Goal: Information Seeking & Learning: Learn about a topic

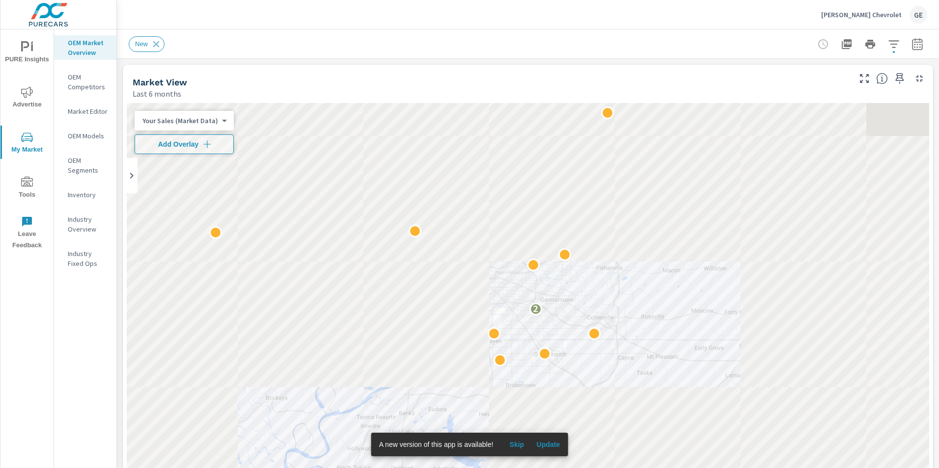
scroll to position [0, 0]
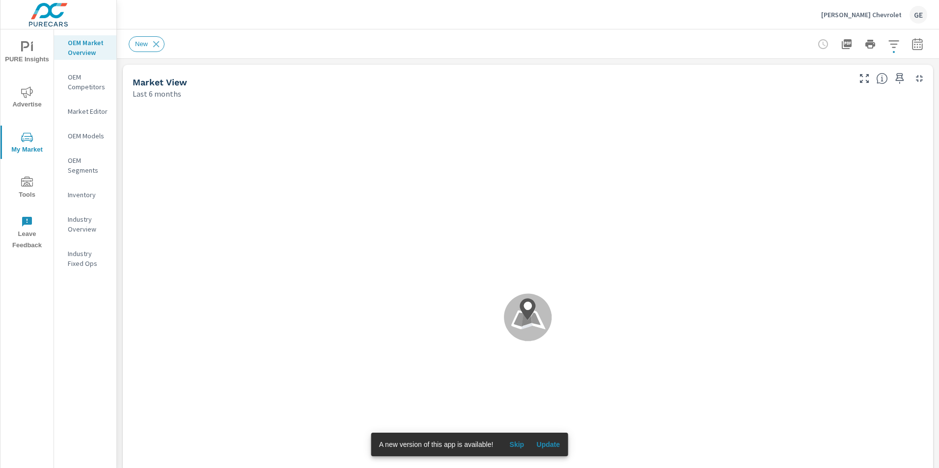
scroll to position [0, 0]
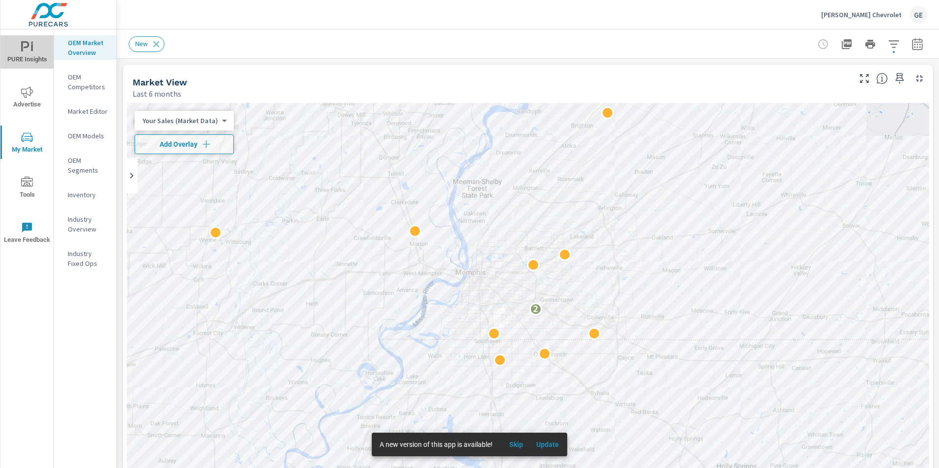
click at [23, 45] on icon "nav menu" at bounding box center [25, 46] width 8 height 10
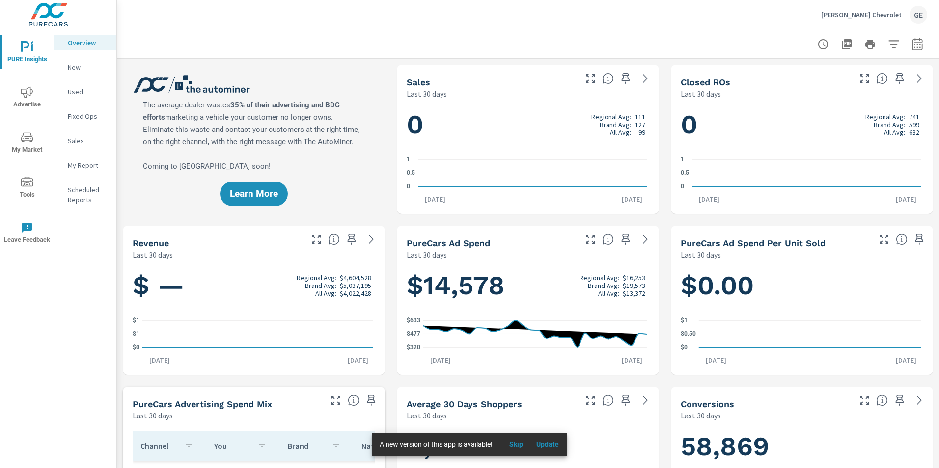
scroll to position [651, 0]
click at [28, 95] on icon "nav menu" at bounding box center [27, 91] width 12 height 11
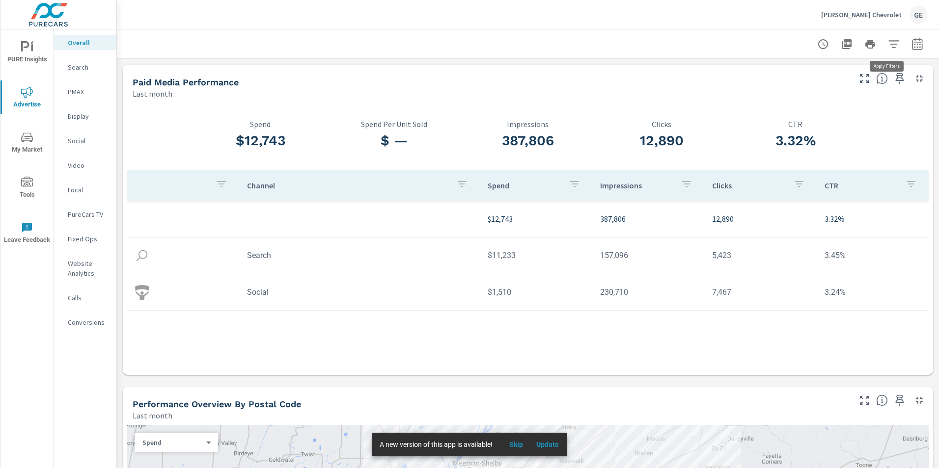
click at [888, 43] on icon "button" at bounding box center [894, 44] width 12 height 12
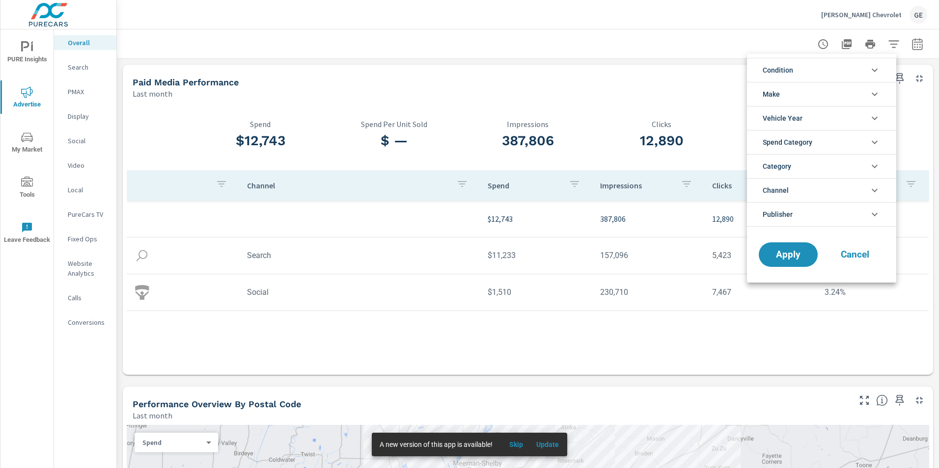
click at [578, 95] on div at bounding box center [469, 234] width 939 height 468
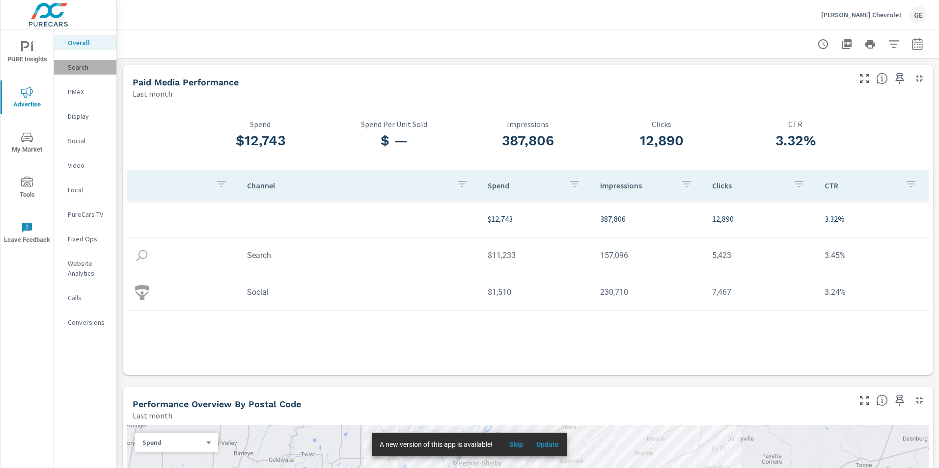
click at [82, 67] on p "Search" at bounding box center [88, 67] width 41 height 10
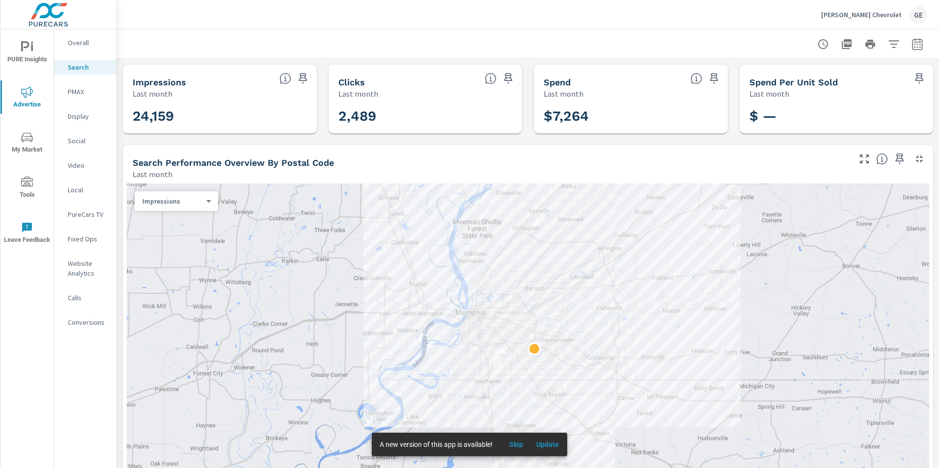
click at [148, 173] on p "Last month" at bounding box center [153, 174] width 40 height 12
click at [167, 199] on body "PURE Insights Advertise My Market Tools Leave Feedback Overall Search PMAX Disp…" at bounding box center [469, 234] width 939 height 468
click at [161, 178] on div at bounding box center [469, 234] width 939 height 468
click at [161, 172] on p "Last month" at bounding box center [153, 174] width 40 height 12
click at [911, 46] on icon "button" at bounding box center [917, 44] width 12 height 12
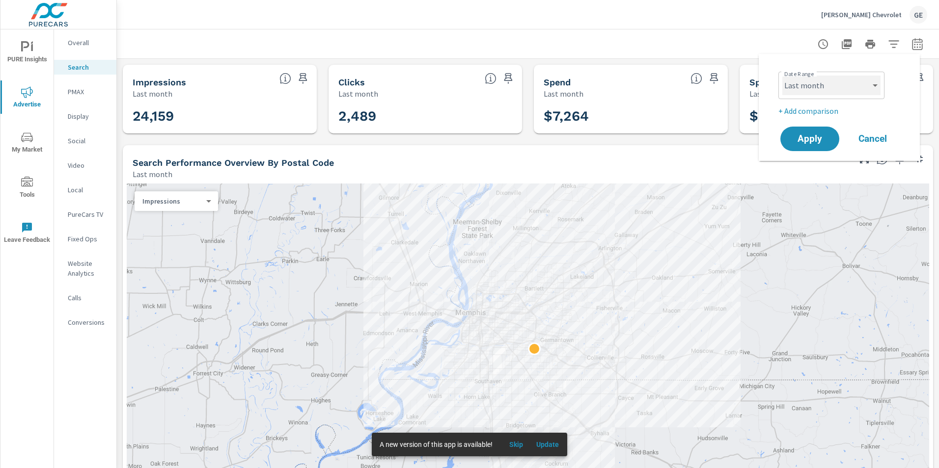
click at [870, 79] on select "Custom [DATE] Last week Last 7 days Last 14 days Last 30 days Last 45 days Last…" at bounding box center [831, 86] width 98 height 20
click at [782, 76] on select "Custom [DATE] Last week Last 7 days Last 14 days Last 30 days Last 45 days Last…" at bounding box center [831, 86] width 98 height 20
select select "Last 30 days"
click at [816, 142] on span "Apply" at bounding box center [809, 139] width 40 height 9
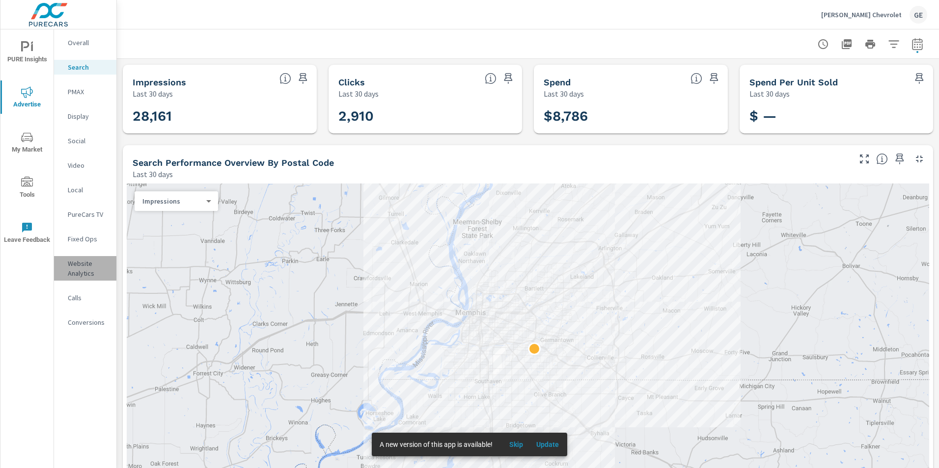
click at [85, 264] on p "Website Analytics" at bounding box center [88, 269] width 41 height 20
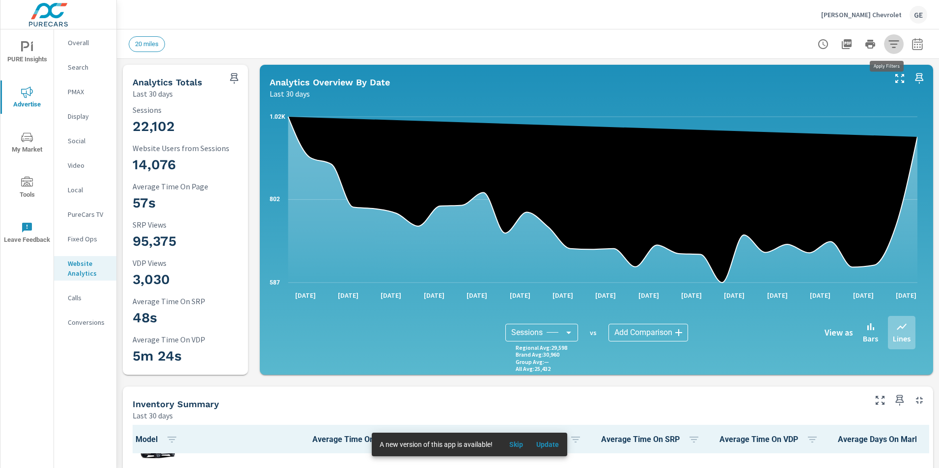
click at [889, 47] on icon "button" at bounding box center [894, 44] width 12 height 12
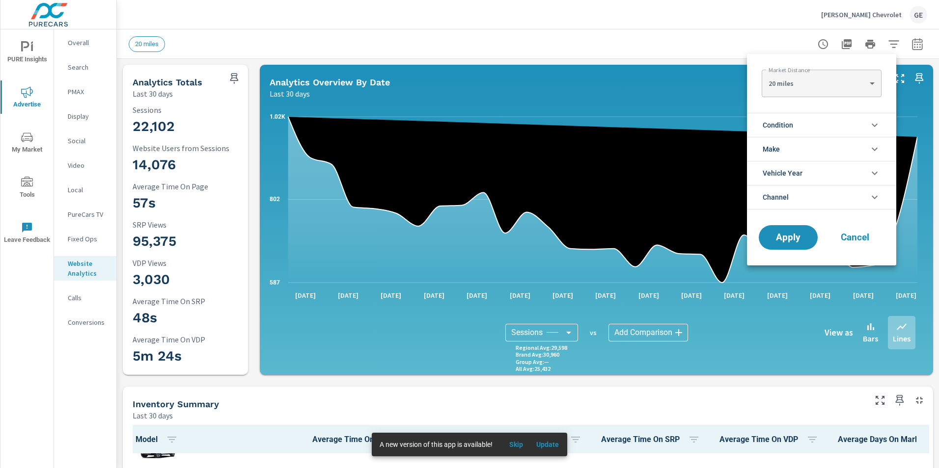
click at [857, 123] on li "Condition" at bounding box center [821, 125] width 149 height 24
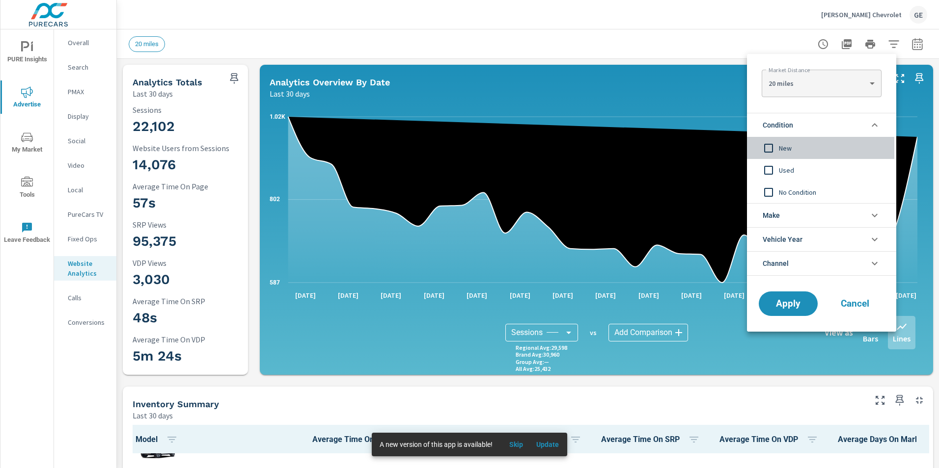
click at [771, 151] on input "filter options" at bounding box center [768, 148] width 21 height 21
click at [776, 304] on span "Apply" at bounding box center [788, 303] width 40 height 9
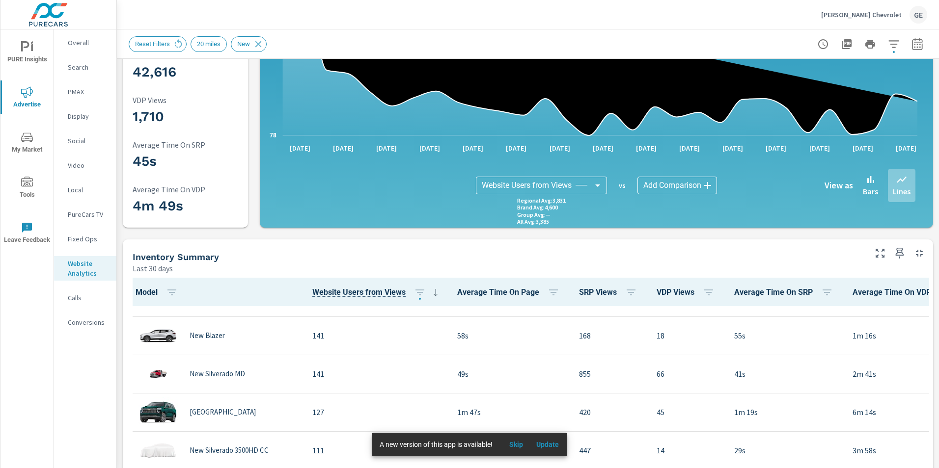
scroll to position [448, 0]
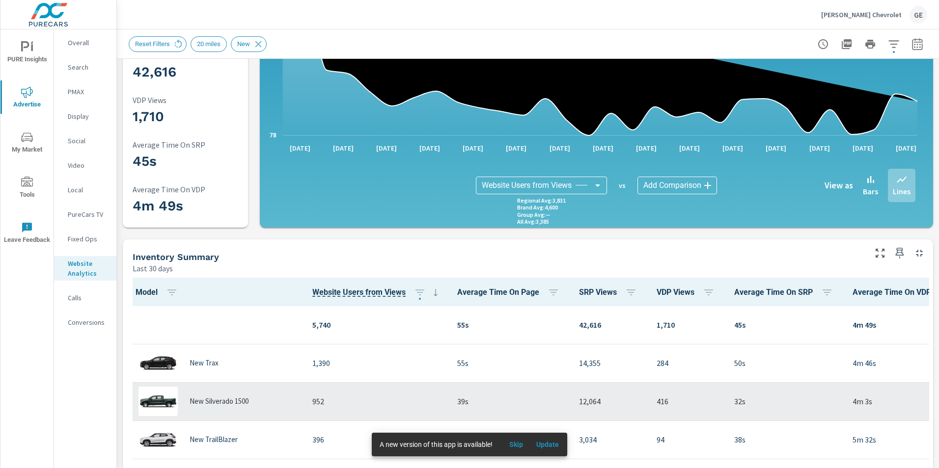
scroll to position [49, 0]
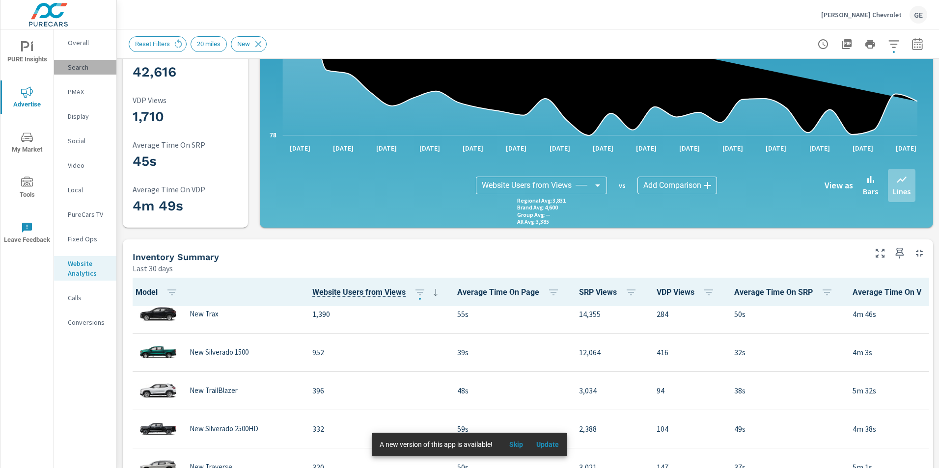
click at [86, 66] on p "Search" at bounding box center [88, 67] width 41 height 10
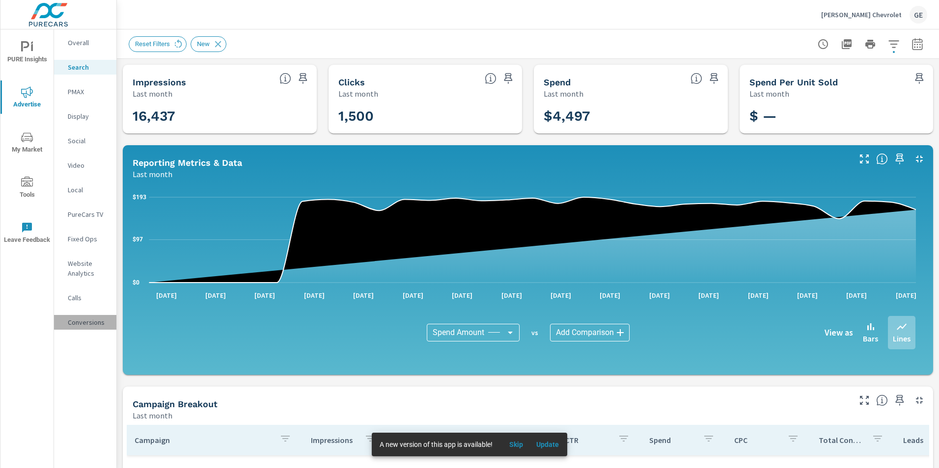
click at [88, 327] on div "Conversions" at bounding box center [85, 322] width 62 height 15
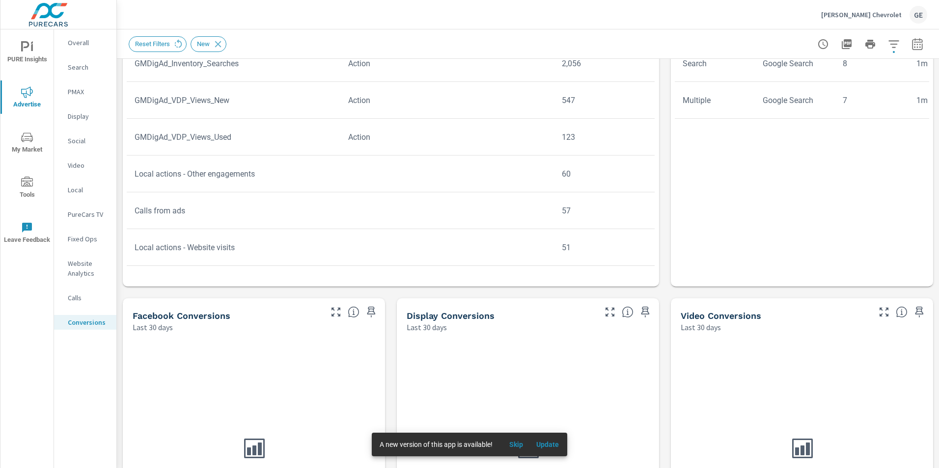
scroll to position [344, 0]
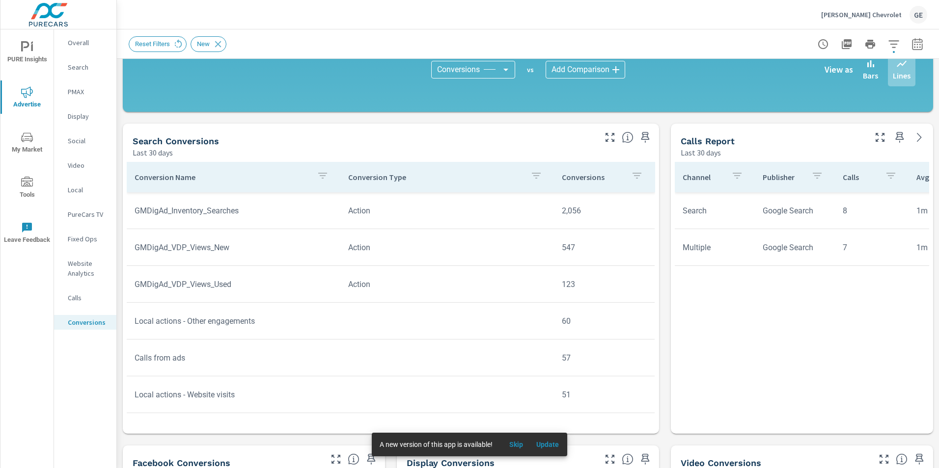
click at [319, 177] on icon "button" at bounding box center [322, 176] width 9 height 6
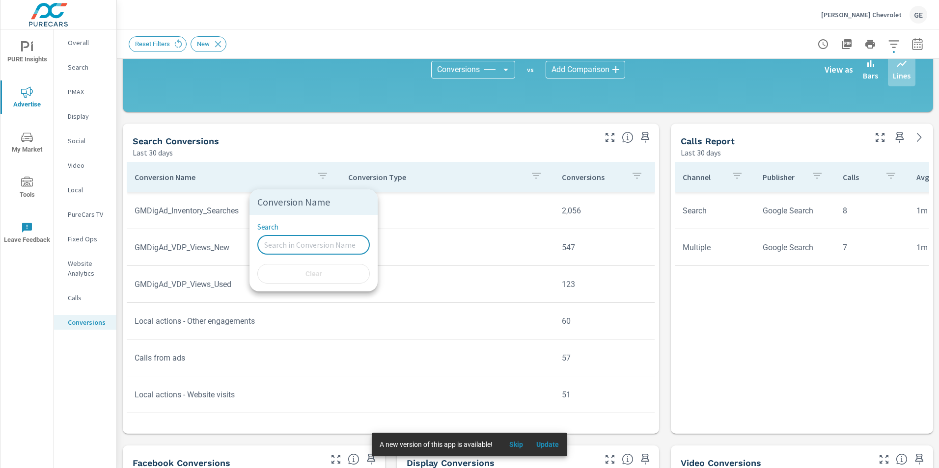
click at [320, 244] on input "Search" at bounding box center [313, 245] width 112 height 20
type input "CALL"
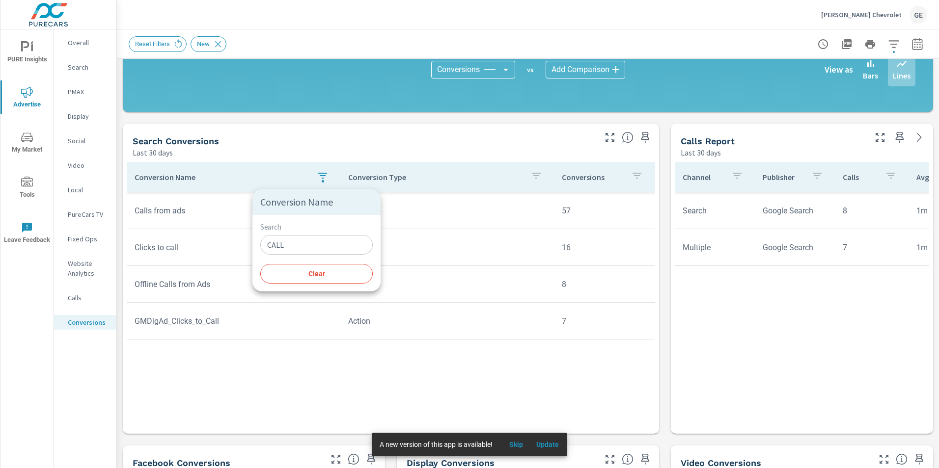
click at [433, 221] on div at bounding box center [469, 234] width 939 height 468
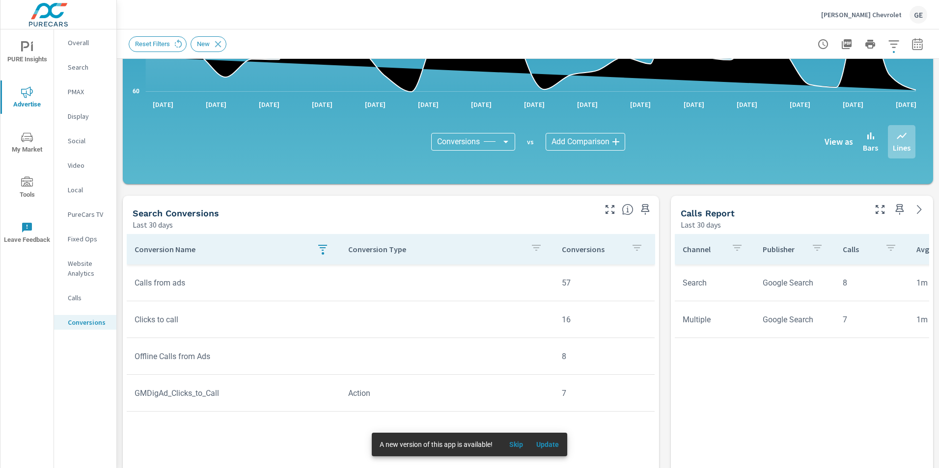
scroll to position [295, 0]
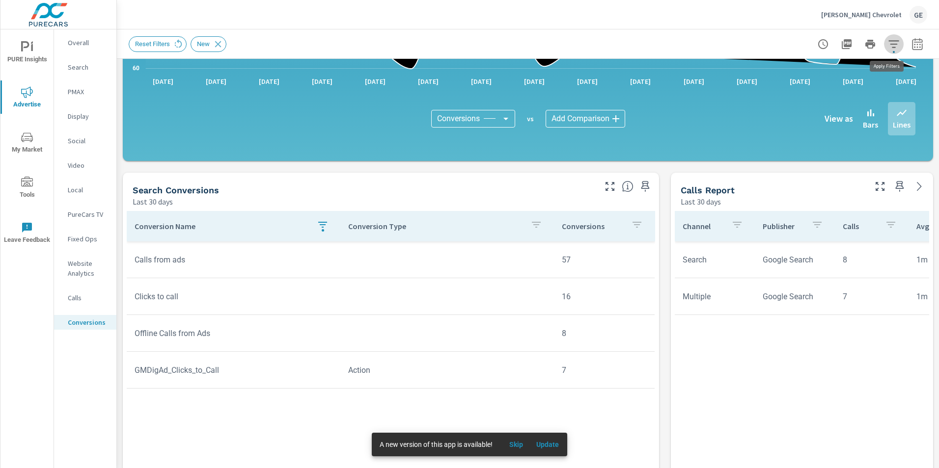
click at [888, 42] on icon "button" at bounding box center [894, 44] width 12 height 12
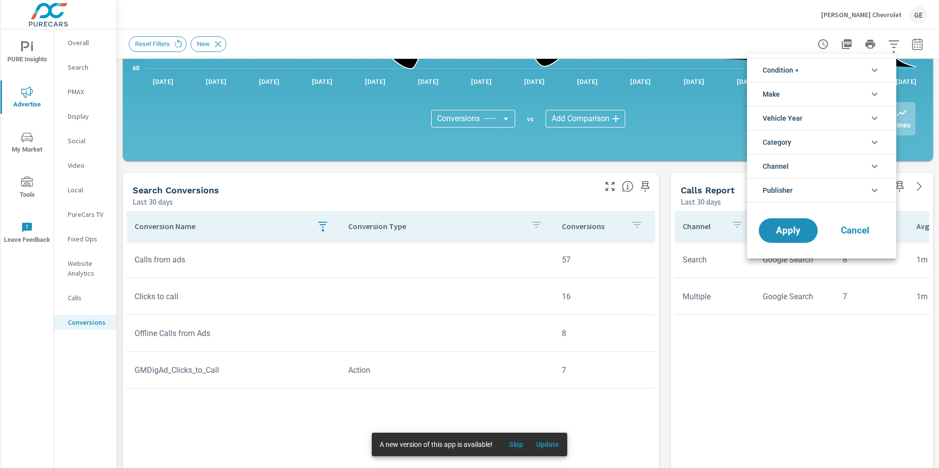
click at [880, 66] on icon "filter options" at bounding box center [874, 70] width 12 height 12
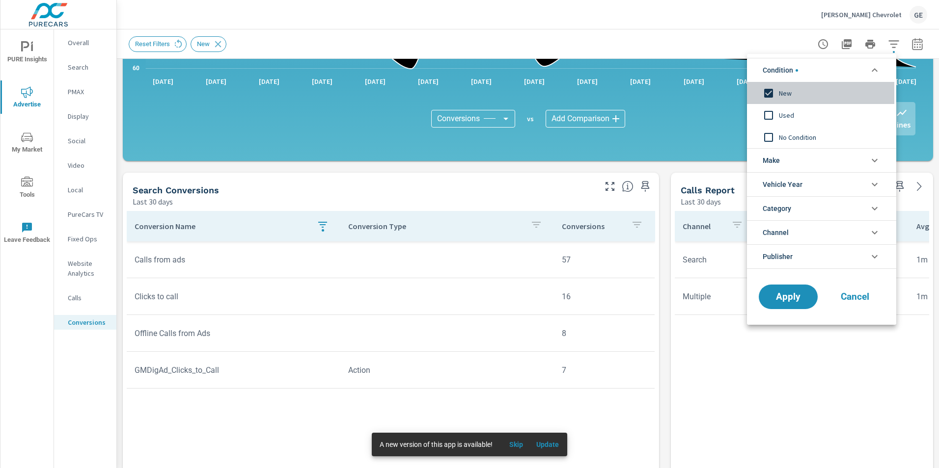
click at [769, 96] on input "filter options" at bounding box center [768, 93] width 21 height 21
click at [793, 297] on span "Apply" at bounding box center [788, 297] width 40 height 9
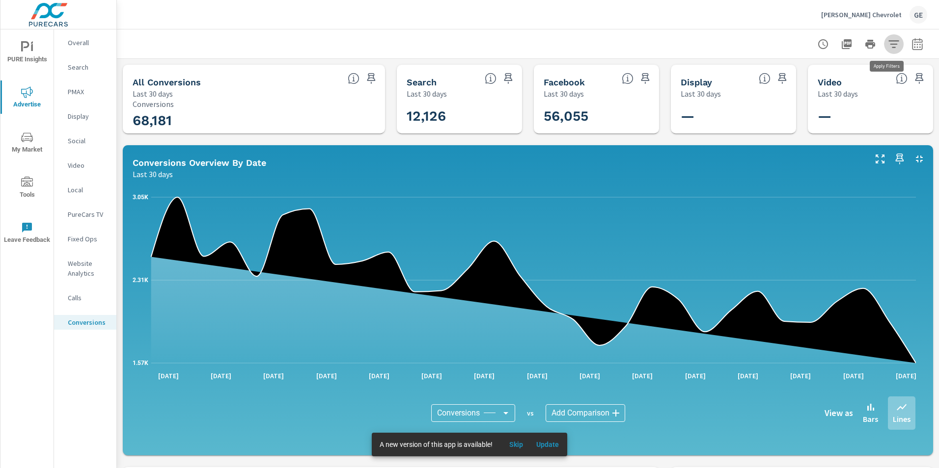
click at [888, 40] on icon "button" at bounding box center [894, 44] width 12 height 12
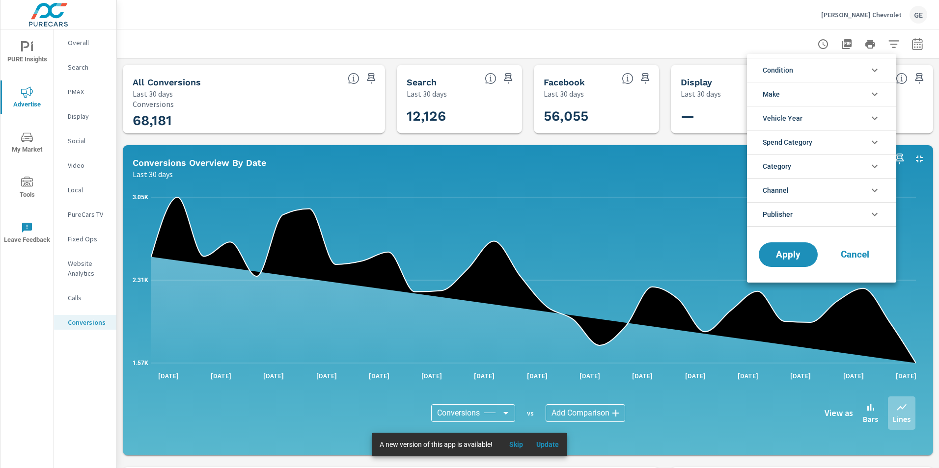
click at [874, 72] on icon "filter options" at bounding box center [874, 70] width 6 height 3
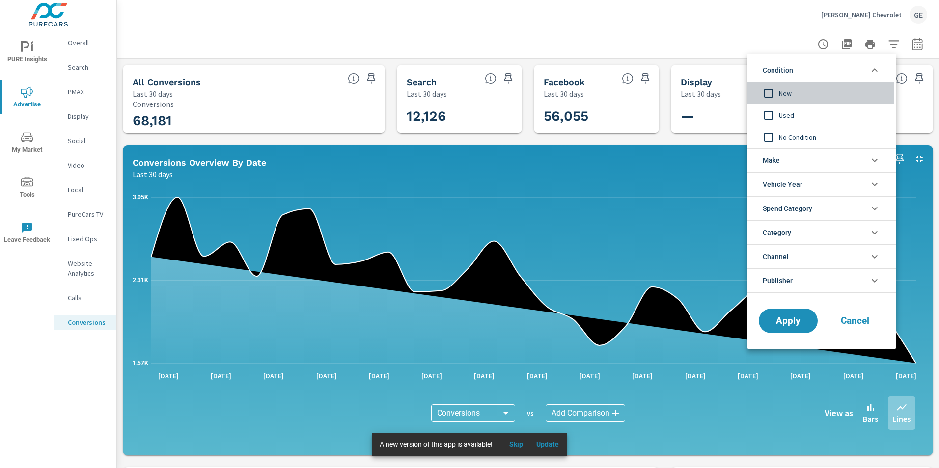
click at [766, 93] on input "filter options" at bounding box center [768, 93] width 21 height 21
click at [794, 319] on span "Apply" at bounding box center [788, 321] width 40 height 9
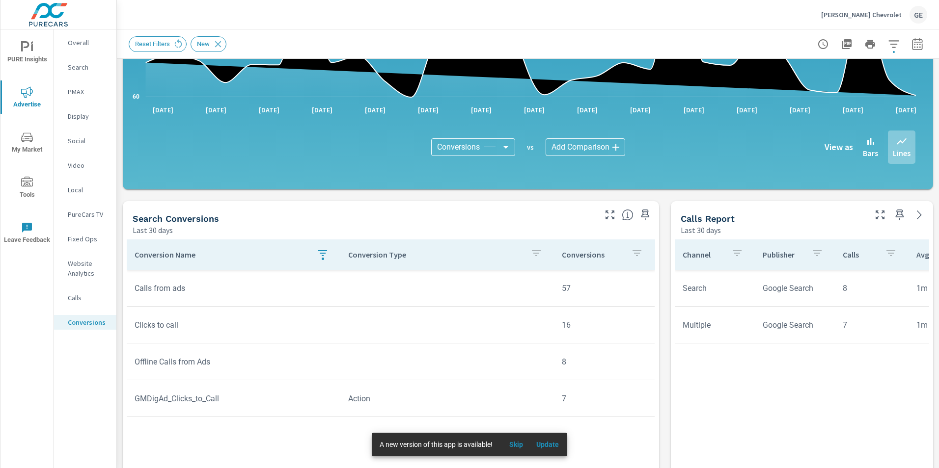
scroll to position [245, 0]
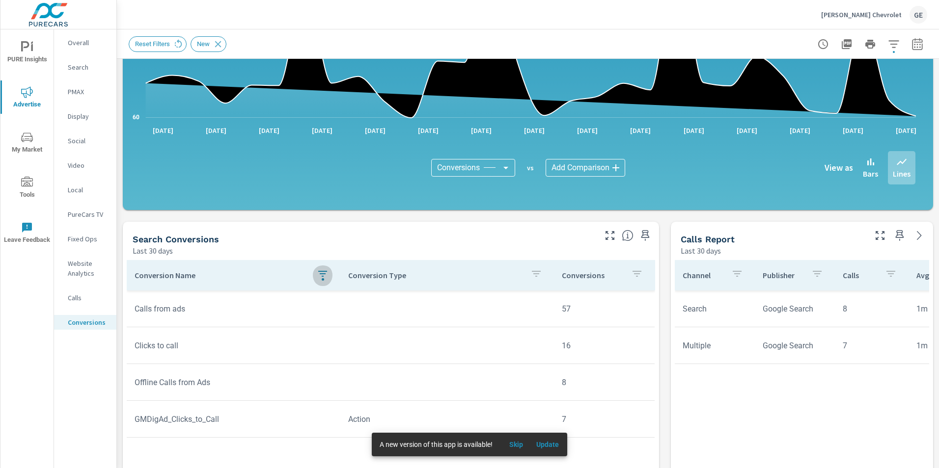
click at [327, 273] on button "button" at bounding box center [323, 275] width 20 height 23
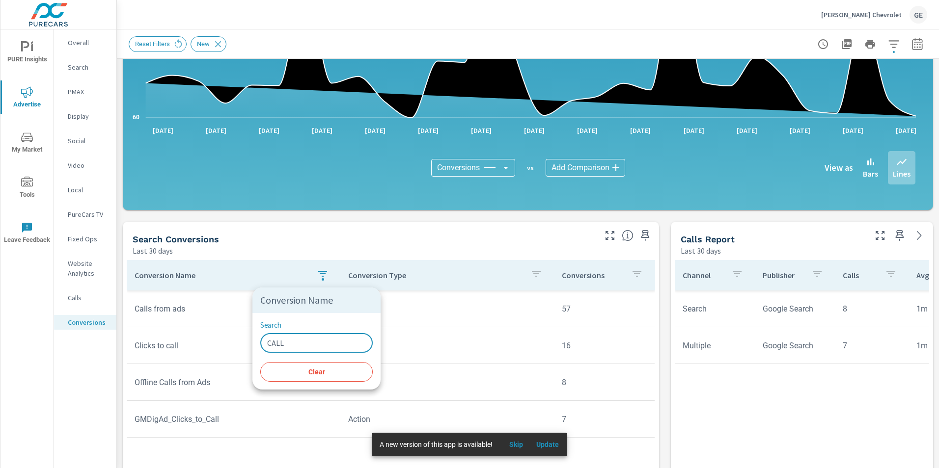
drag, startPoint x: 297, startPoint y: 342, endPoint x: 165, endPoint y: 328, distance: 132.7
click at [187, 339] on div "Conversion Name Search CALL ​ Clear" at bounding box center [469, 234] width 939 height 468
type input "LEAD"
click at [164, 392] on div at bounding box center [469, 234] width 939 height 468
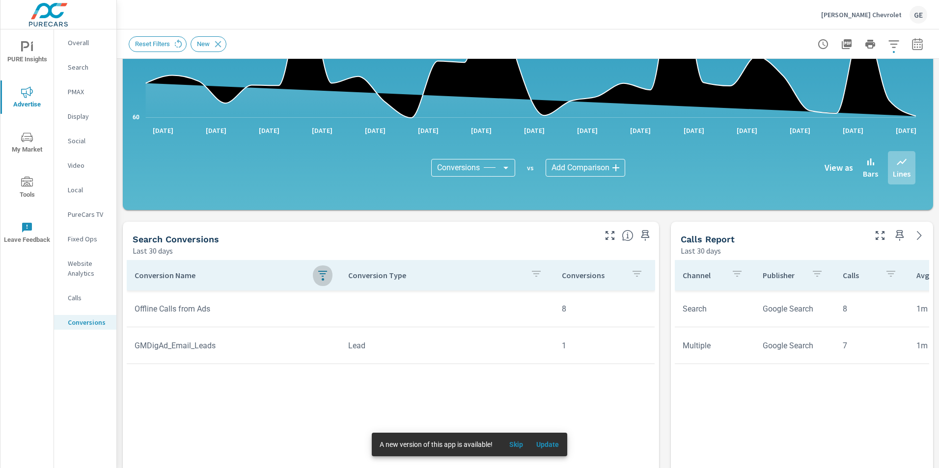
click at [319, 273] on icon "button" at bounding box center [322, 274] width 9 height 6
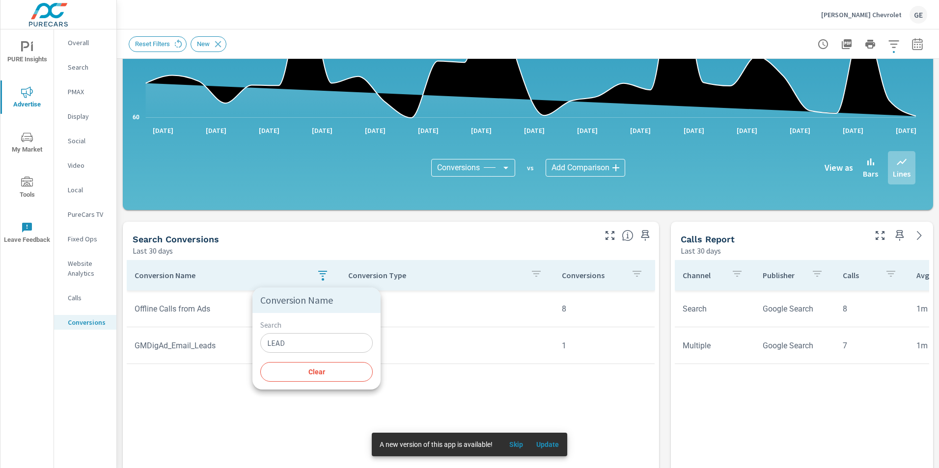
click at [308, 340] on input "LEAD" at bounding box center [316, 343] width 112 height 20
type input "L"
click at [473, 292] on div at bounding box center [469, 234] width 939 height 468
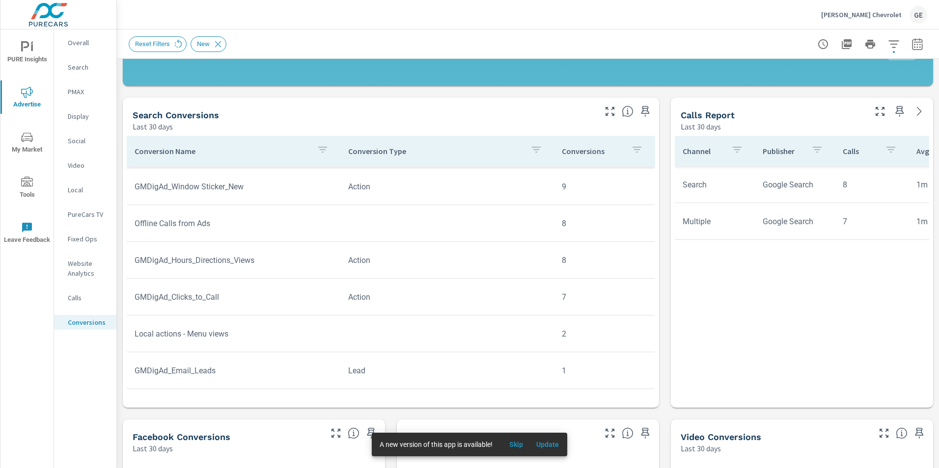
scroll to position [393, 0]
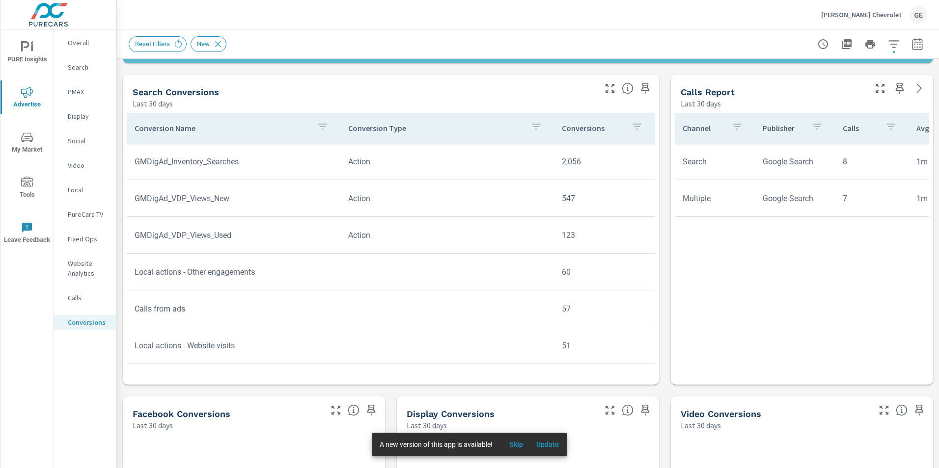
scroll to position [344, 0]
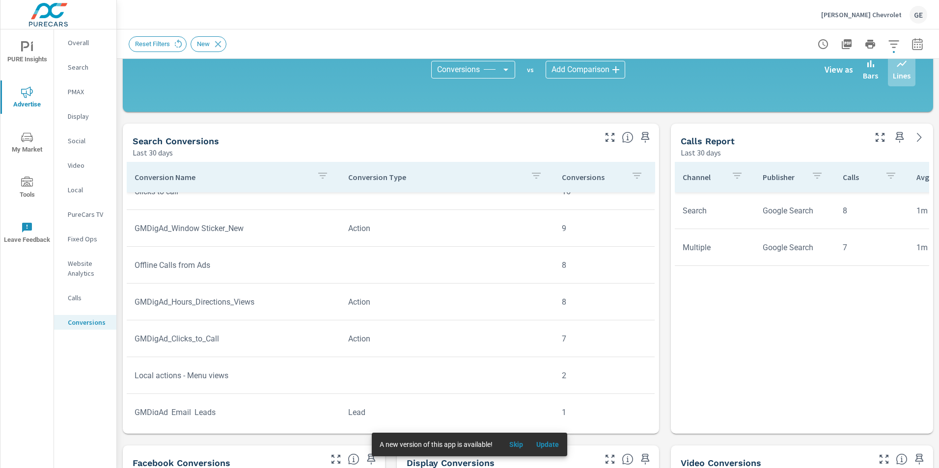
scroll to position [330, 0]
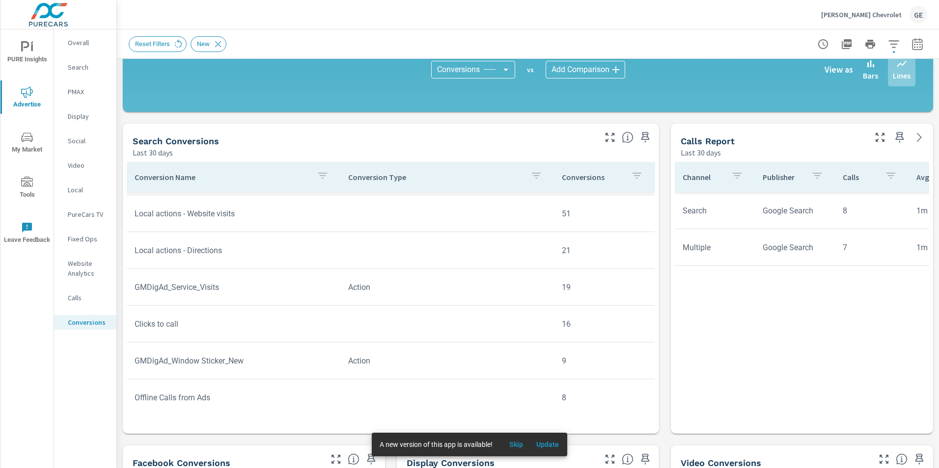
scroll to position [134, 0]
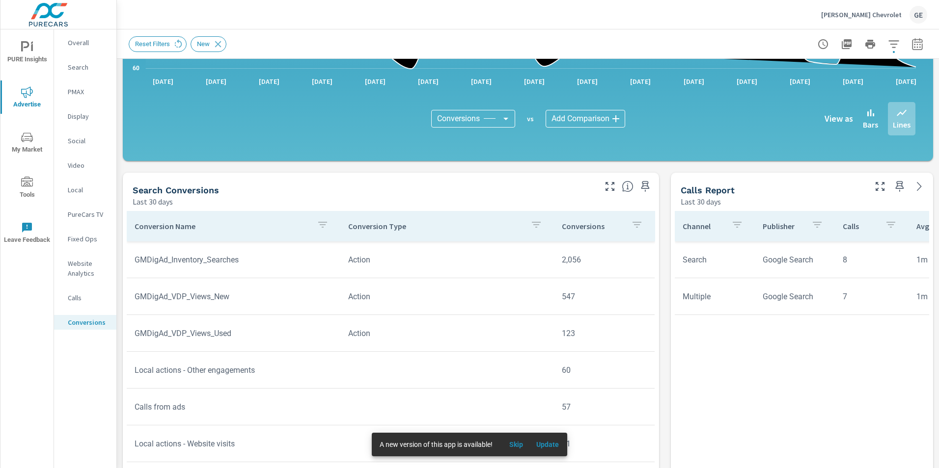
scroll to position [49, 0]
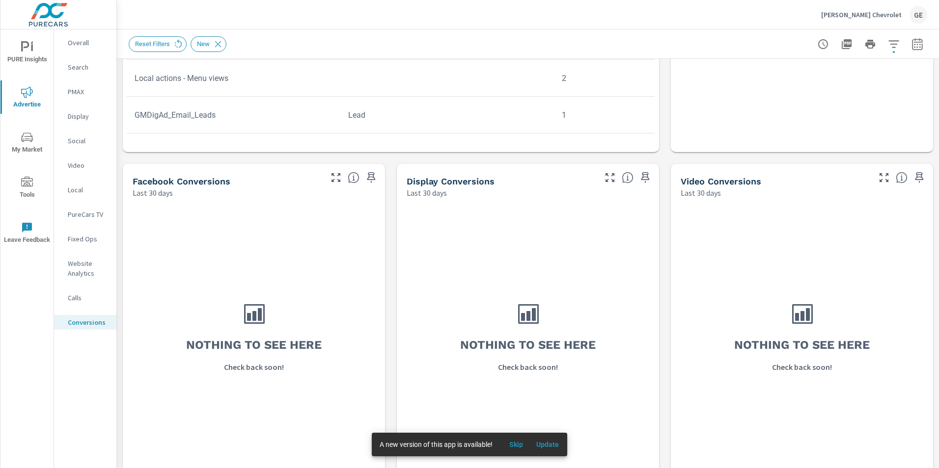
scroll to position [637, 0]
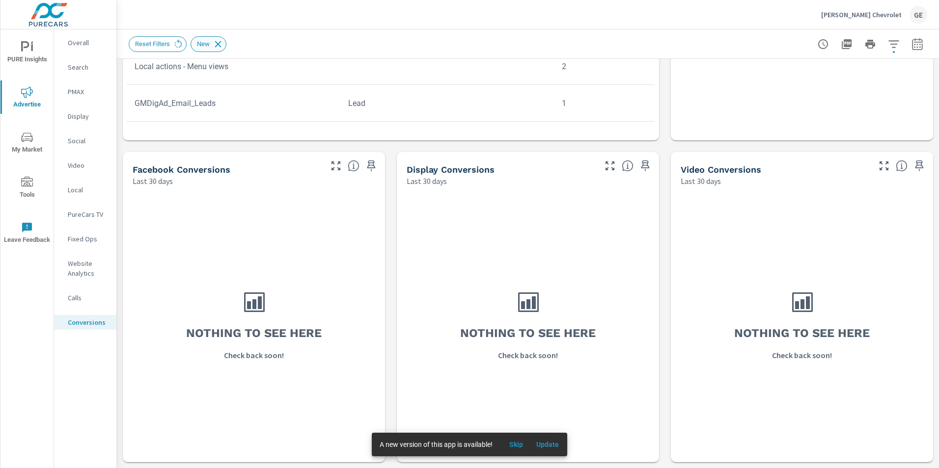
click at [220, 47] on icon at bounding box center [218, 44] width 11 height 11
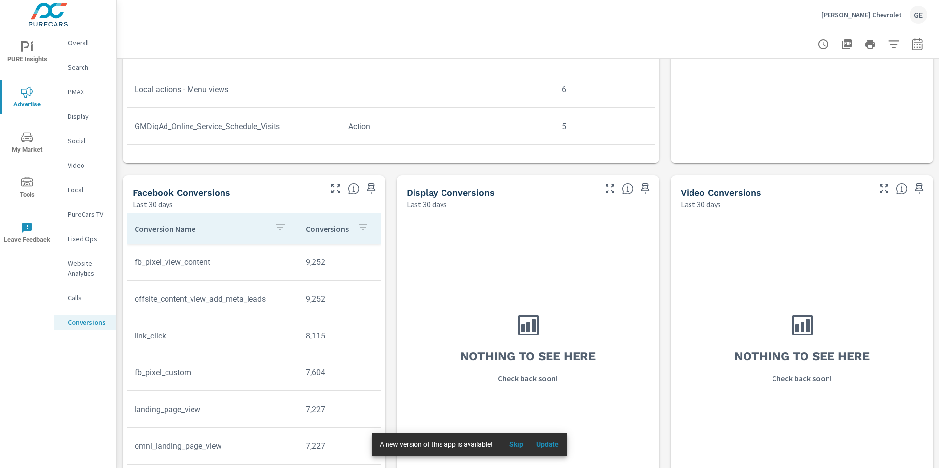
scroll to position [637, 0]
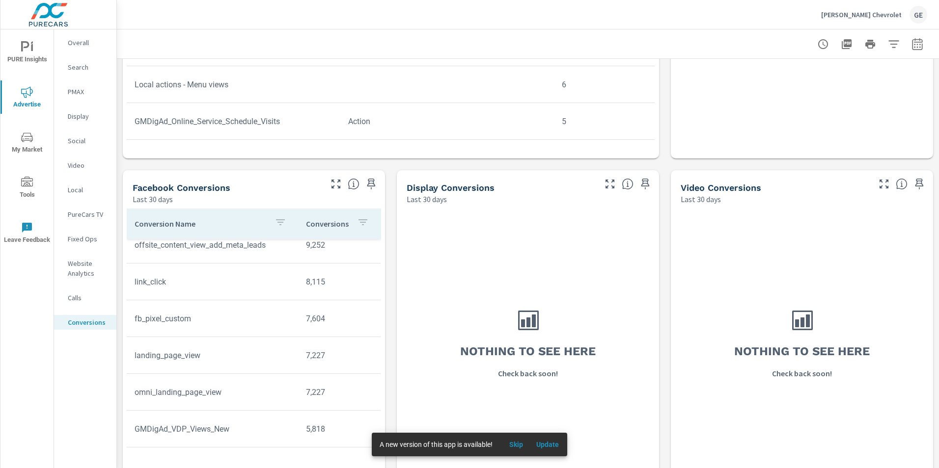
scroll to position [588, 0]
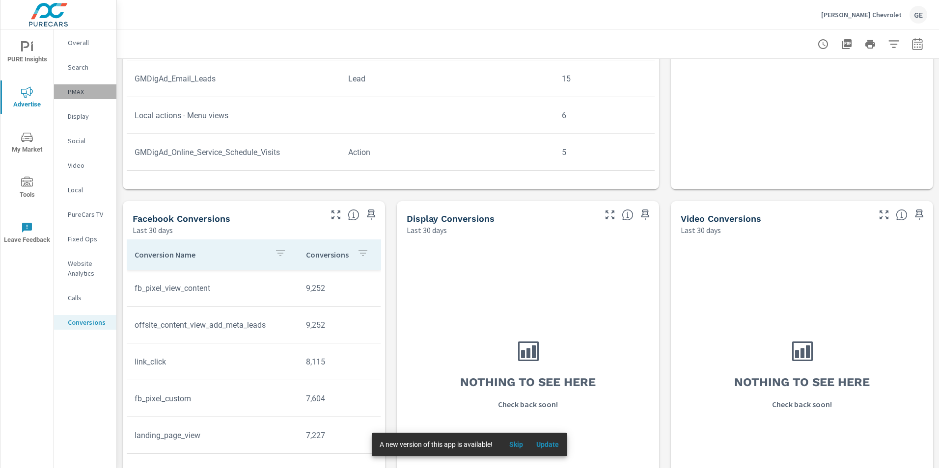
click at [75, 92] on p "PMAX" at bounding box center [88, 92] width 41 height 10
